Goal: Find specific page/section: Find specific page/section

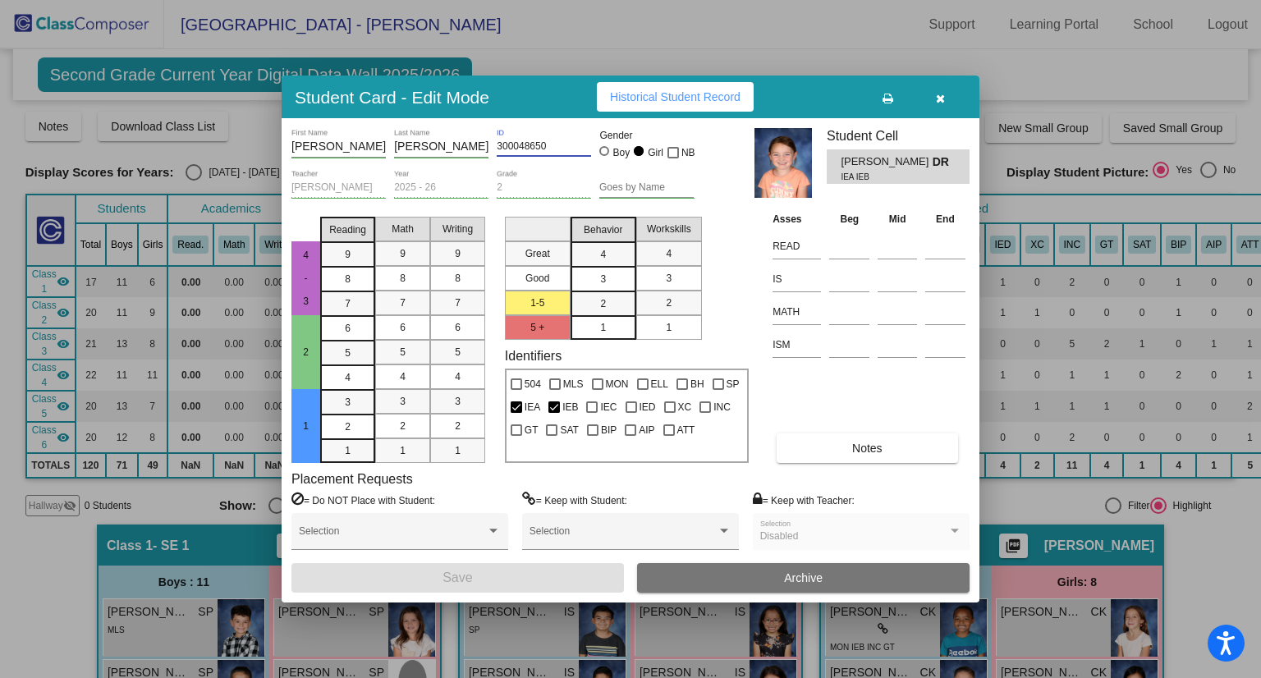
scroll to position [1325, 0]
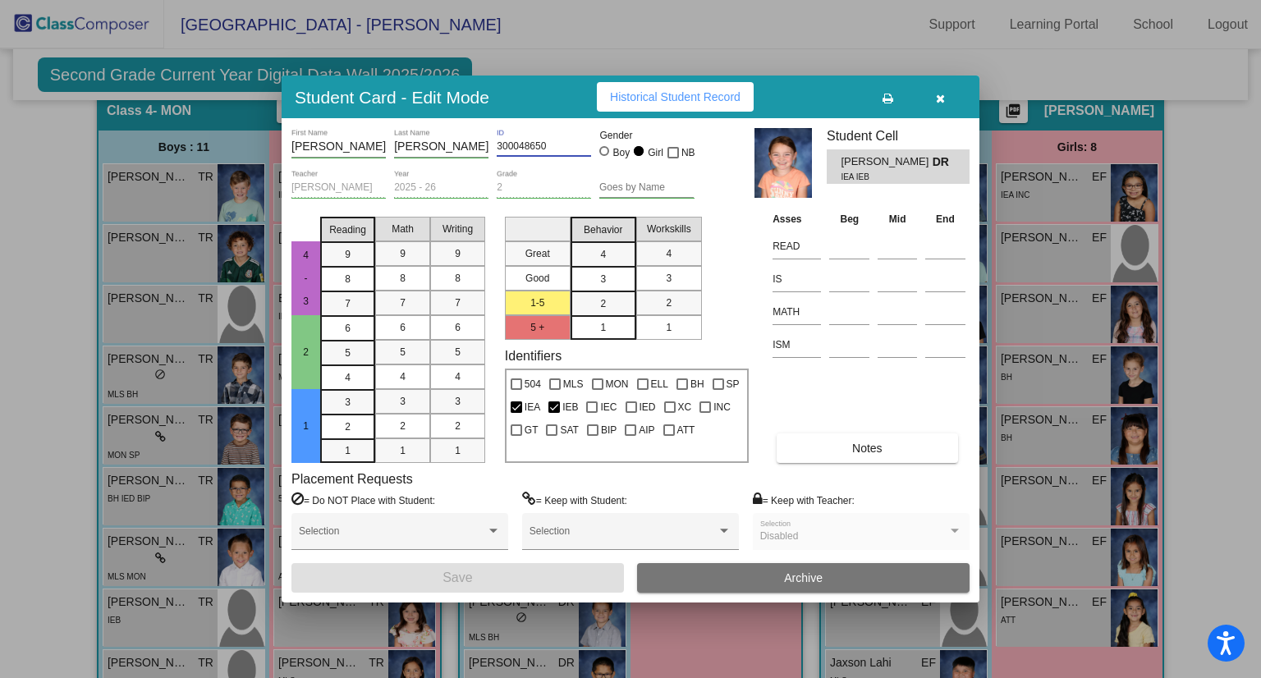
click at [951, 94] on button "button" at bounding box center [940, 97] width 53 height 30
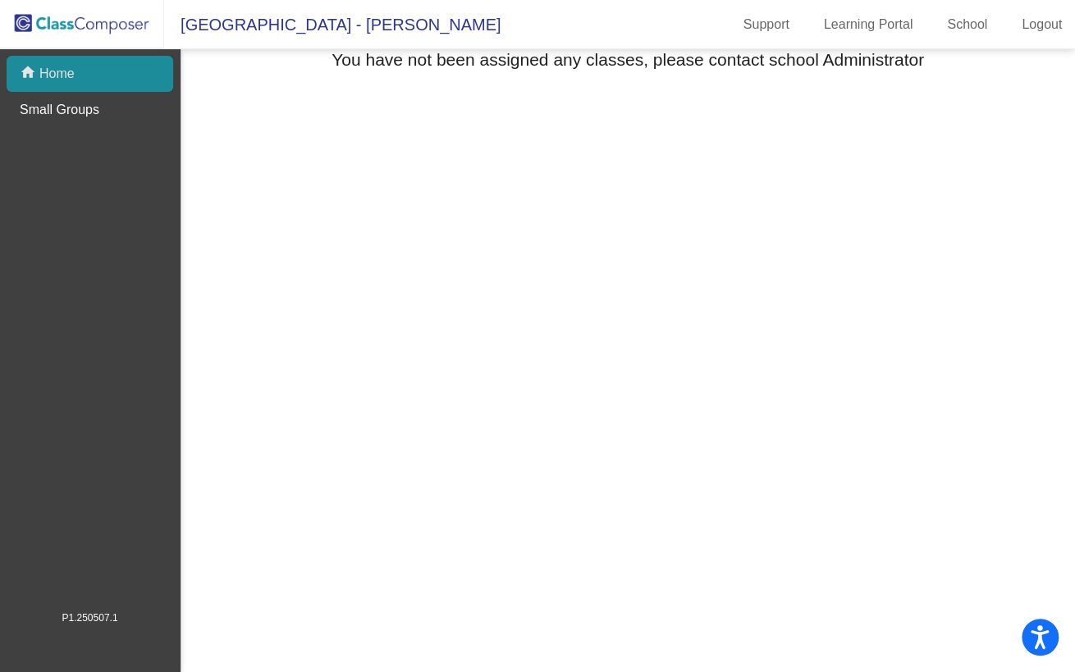
click at [48, 86] on div "home Home" at bounding box center [90, 74] width 167 height 36
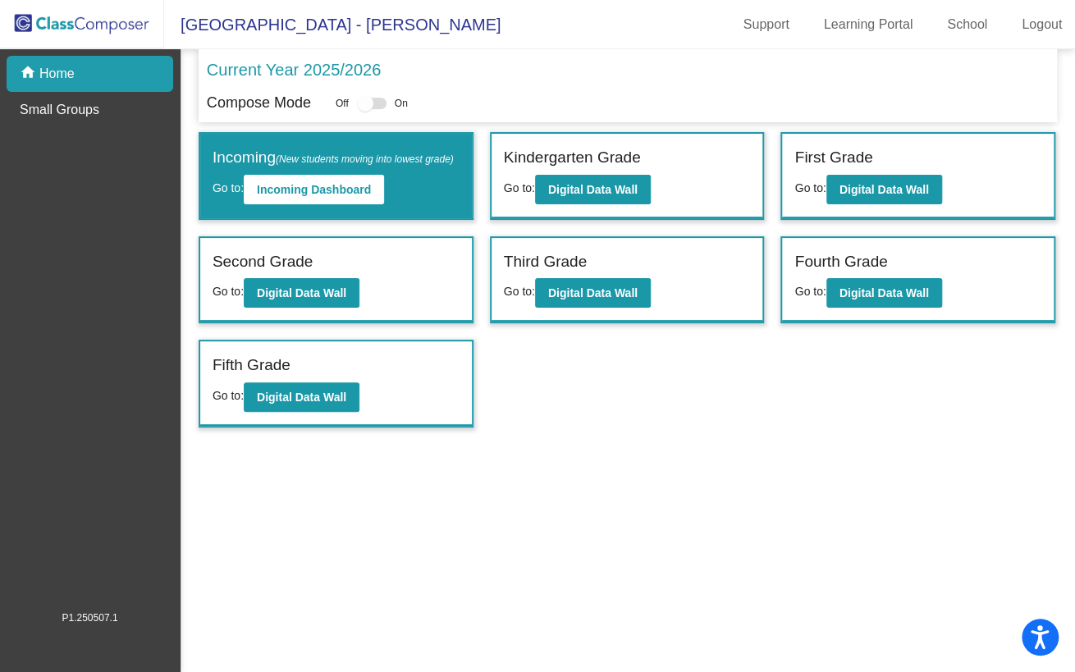
click at [870, 270] on label "Fourth Grade" at bounding box center [841, 262] width 93 height 24
click at [868, 290] on b "Digital Data Wall" at bounding box center [884, 292] width 89 height 13
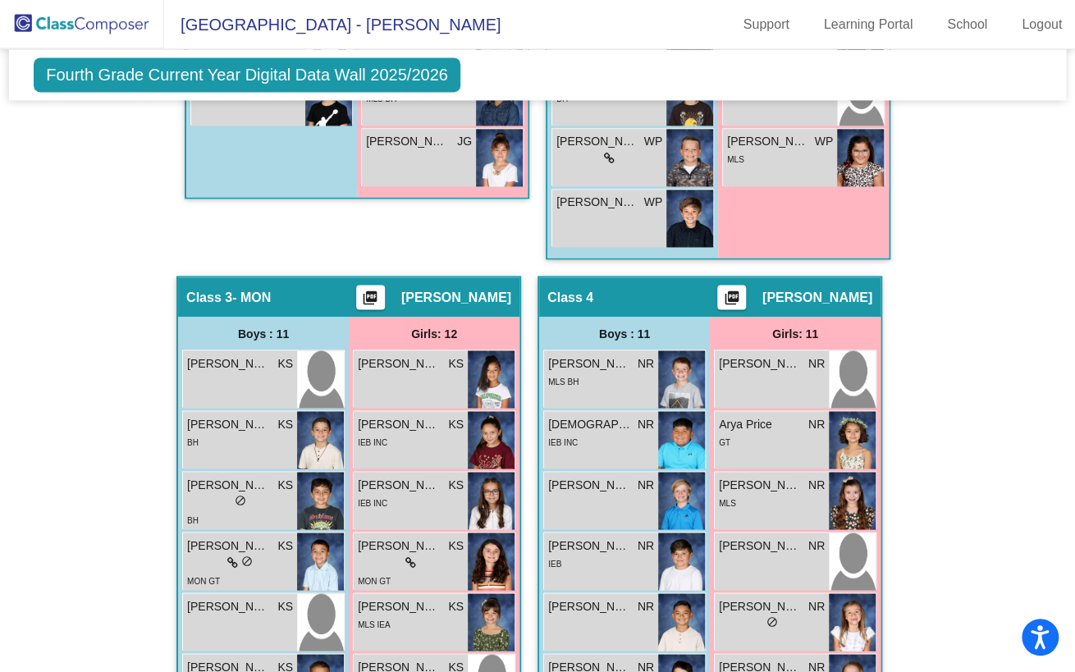
scroll to position [1235, 0]
